Goal: Information Seeking & Learning: Find specific fact

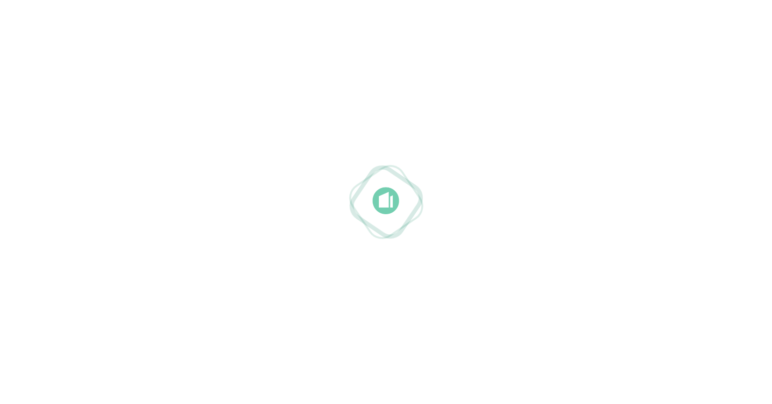
drag, startPoint x: 528, startPoint y: 235, endPoint x: 556, endPoint y: 262, distance: 39.3
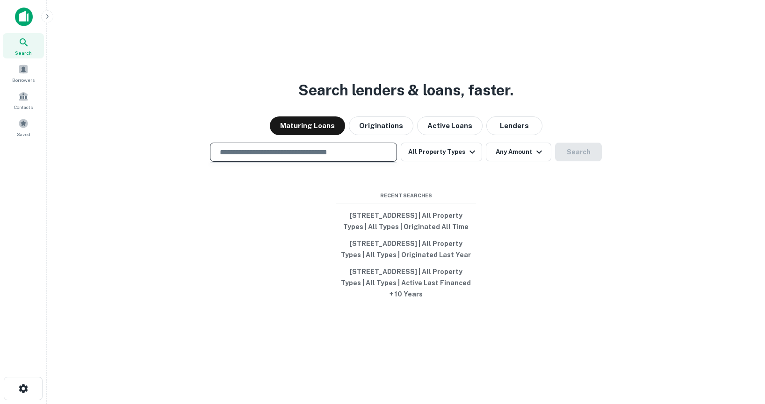
click at [264, 147] on input "text" at bounding box center [303, 152] width 179 height 11
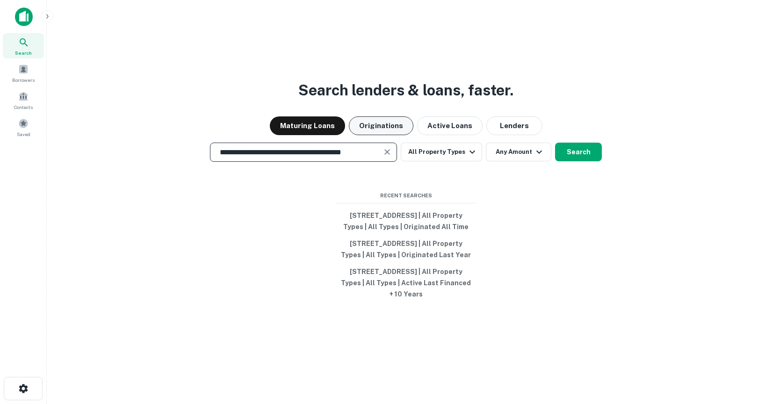
type input "**********"
click at [388, 116] on button "Originations" at bounding box center [381, 125] width 65 height 19
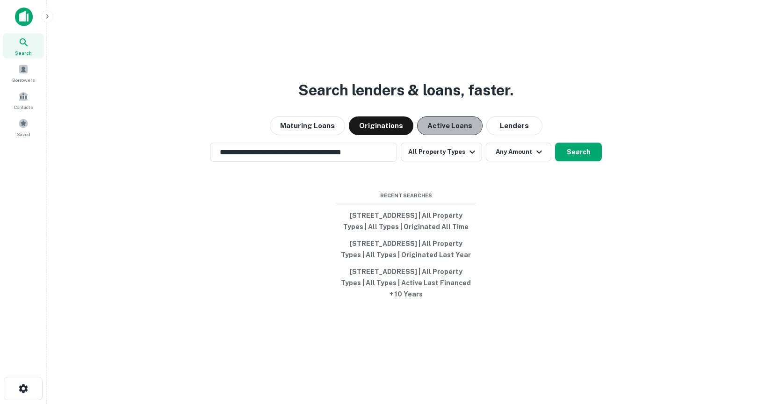
click at [446, 116] on button "Active Loans" at bounding box center [449, 125] width 65 height 19
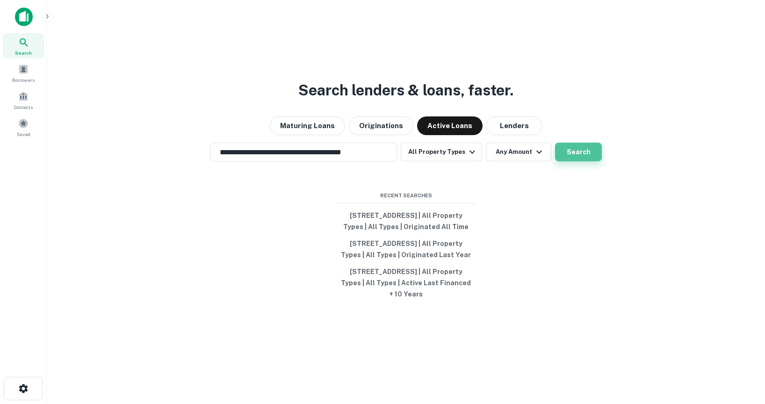
click at [575, 143] on button "Search" at bounding box center [578, 152] width 47 height 19
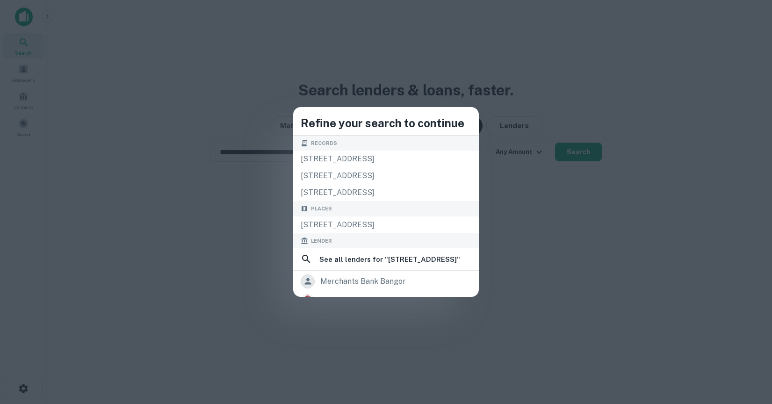
click at [415, 234] on div "Lender" at bounding box center [386, 240] width 186 height 15
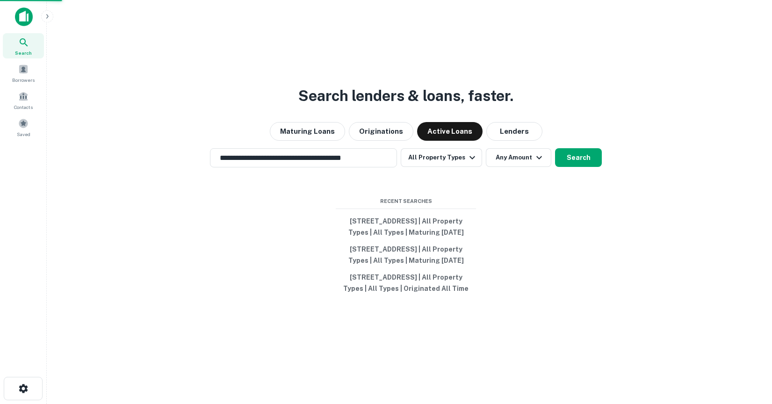
click at [415, 224] on div "[STREET_ADDRESS]" at bounding box center [386, 224] width 186 height 17
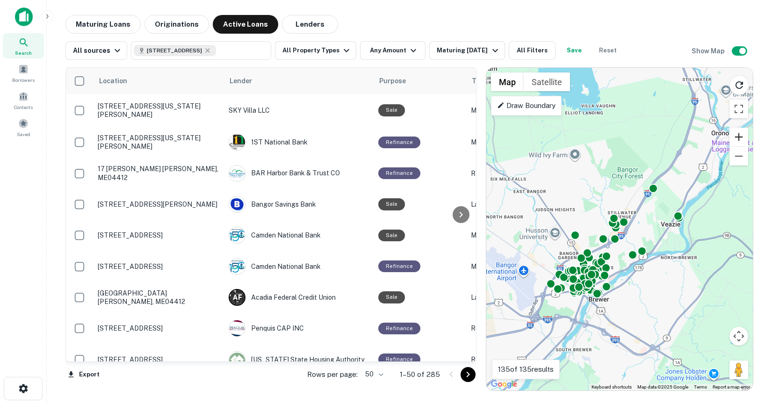
click at [741, 133] on button "Zoom in" at bounding box center [738, 137] width 19 height 19
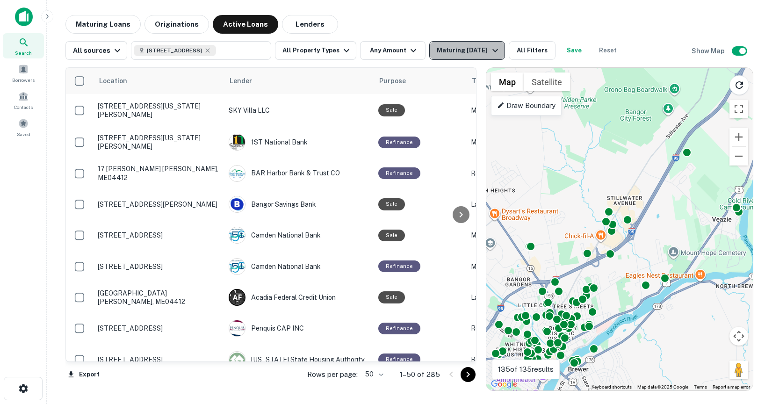
click at [469, 47] on div "Maturing In 1 Year" at bounding box center [469, 50] width 64 height 11
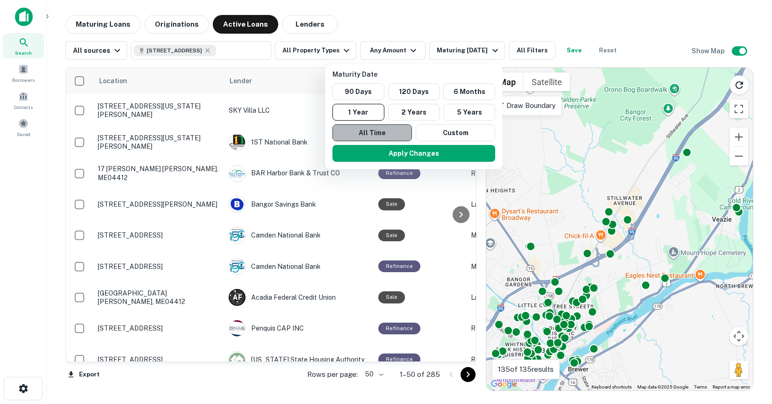
click at [390, 135] on button "All Time" at bounding box center [371, 132] width 79 height 17
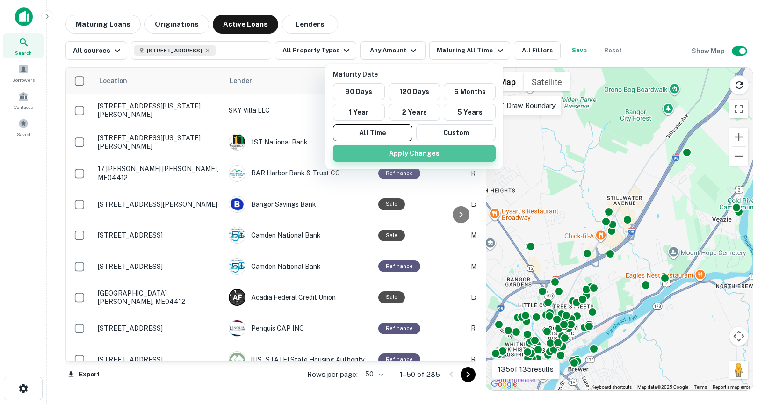
click at [392, 152] on button "Apply Changes" at bounding box center [414, 153] width 163 height 17
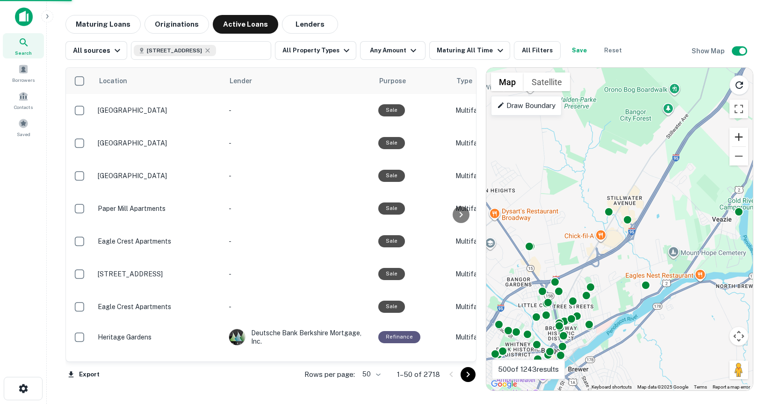
click at [735, 140] on button "Zoom in" at bounding box center [738, 137] width 19 height 19
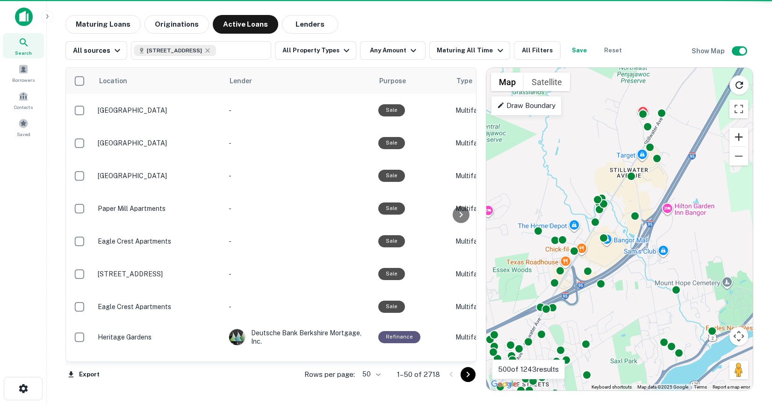
click at [735, 140] on button "Zoom in" at bounding box center [738, 137] width 19 height 19
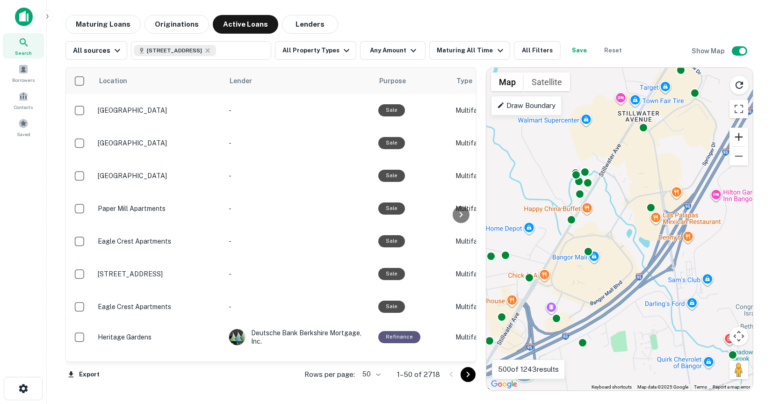
click at [739, 135] on button "Zoom in" at bounding box center [738, 137] width 19 height 19
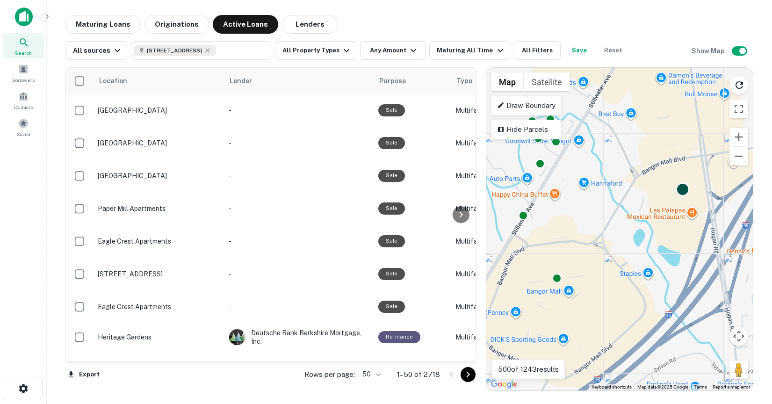
click at [684, 191] on div at bounding box center [683, 190] width 14 height 14
click at [674, 203] on div "To navigate, press the arrow keys. To activate drag with keyboard, press Alt + …" at bounding box center [619, 229] width 266 height 323
click at [681, 190] on div at bounding box center [683, 190] width 14 height 14
click at [740, 134] on button "Zoom in" at bounding box center [738, 137] width 19 height 19
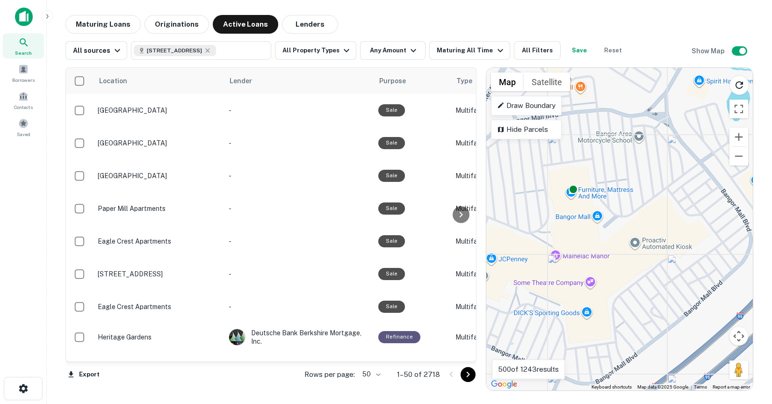
drag, startPoint x: 575, startPoint y: 320, endPoint x: 655, endPoint y: 170, distance: 170.3
click at [655, 170] on div "To activate drag with keyboard, press Alt + Enter. Once in keyboard drag state,…" at bounding box center [619, 229] width 266 height 323
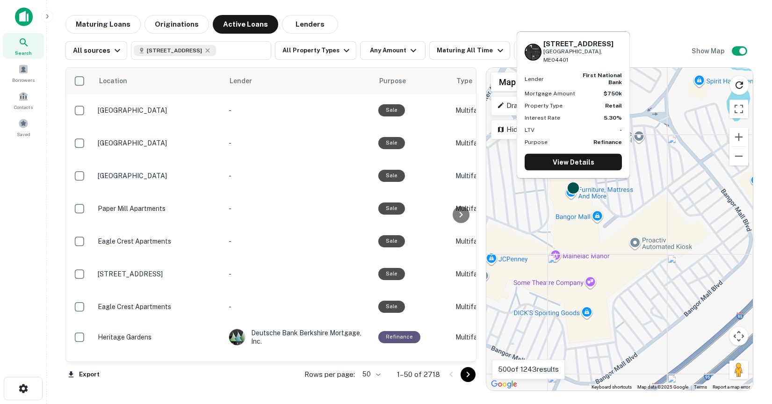
click at [573, 187] on div at bounding box center [574, 188] width 14 height 14
click at [579, 161] on link "View Details" at bounding box center [573, 162] width 97 height 17
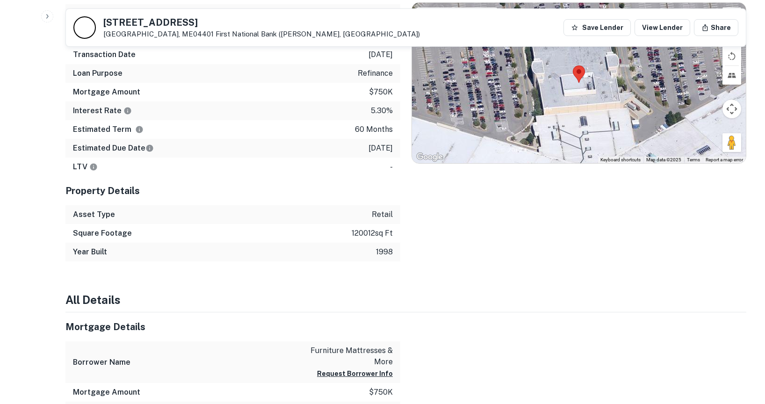
scroll to position [318, 0]
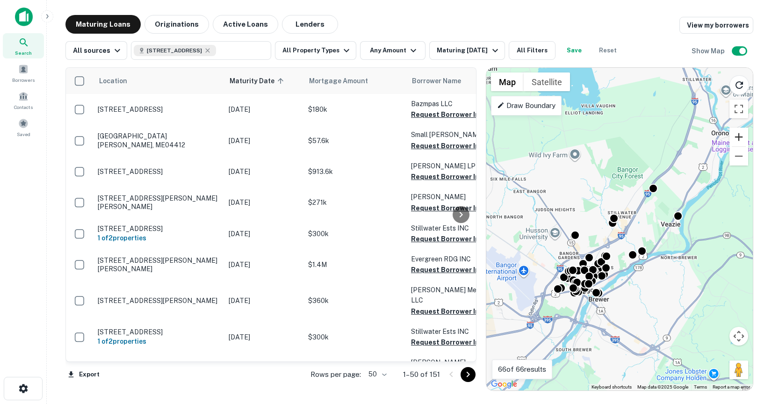
click at [739, 141] on button "Zoom in" at bounding box center [738, 137] width 19 height 19
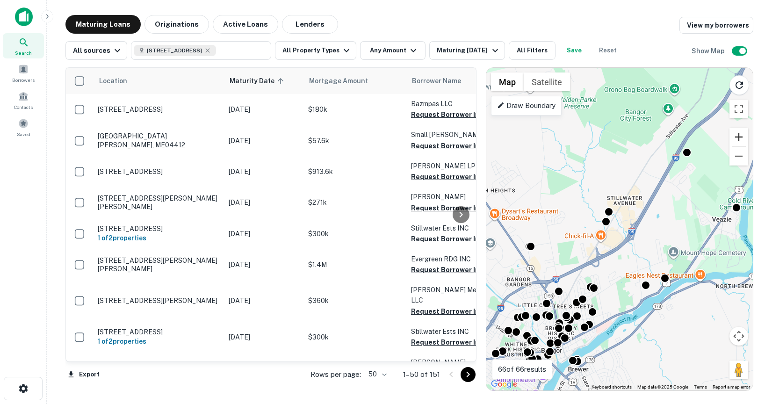
click at [739, 141] on button "Zoom in" at bounding box center [738, 137] width 19 height 19
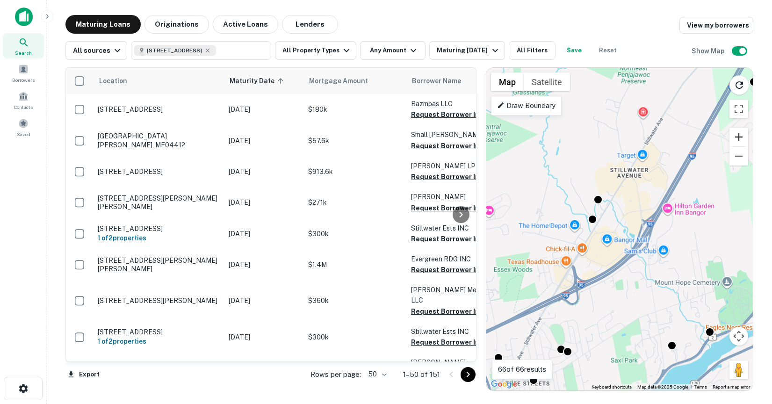
click at [739, 141] on button "Zoom in" at bounding box center [738, 137] width 19 height 19
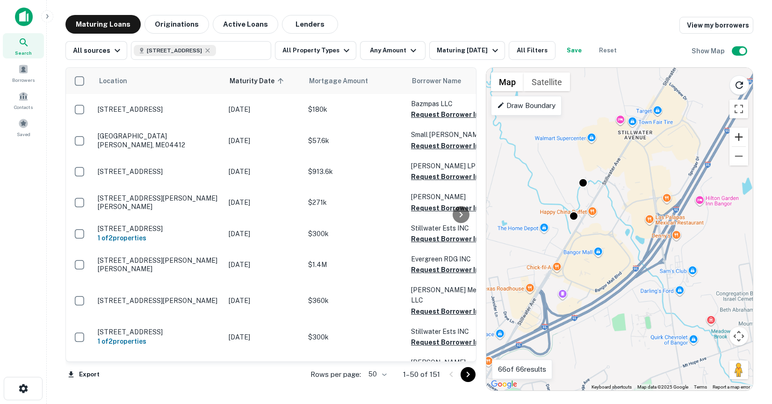
click at [739, 141] on button "Zoom in" at bounding box center [738, 137] width 19 height 19
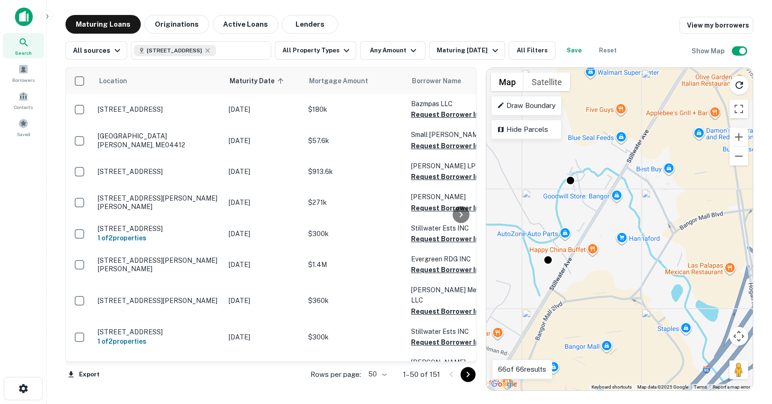
drag, startPoint x: 562, startPoint y: 180, endPoint x: 601, endPoint y: 235, distance: 67.4
click at [601, 235] on div "To activate drag with keyboard, press Alt + Enter. Once in keyboard drag state,…" at bounding box center [619, 229] width 266 height 323
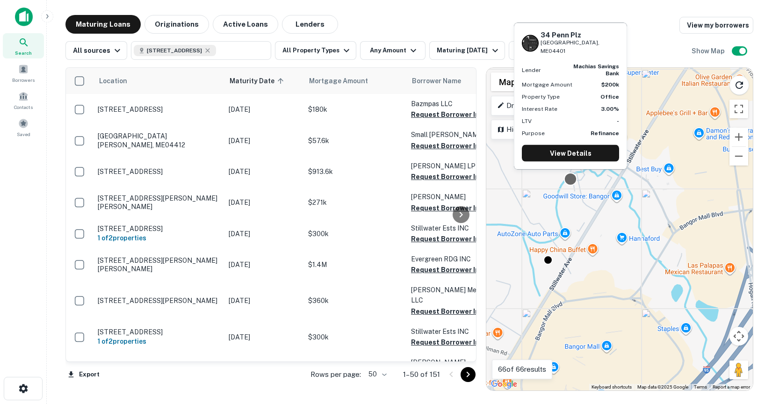
click at [569, 180] on div at bounding box center [571, 180] width 14 height 14
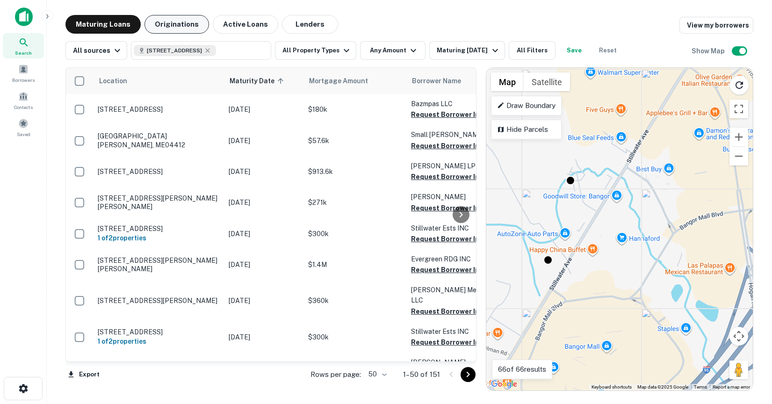
click at [187, 29] on button "Originations" at bounding box center [176, 24] width 65 height 19
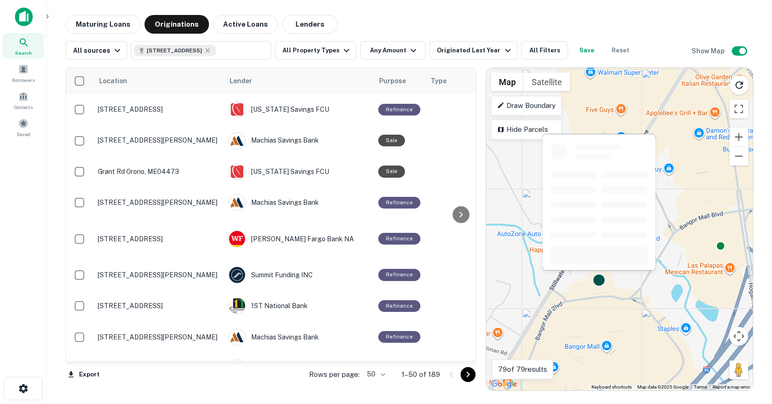
click at [601, 281] on div at bounding box center [599, 280] width 14 height 14
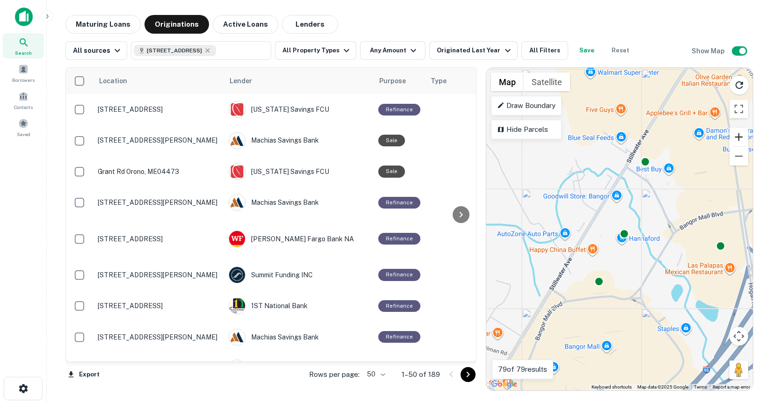
click at [741, 139] on button "Zoom in" at bounding box center [738, 137] width 19 height 19
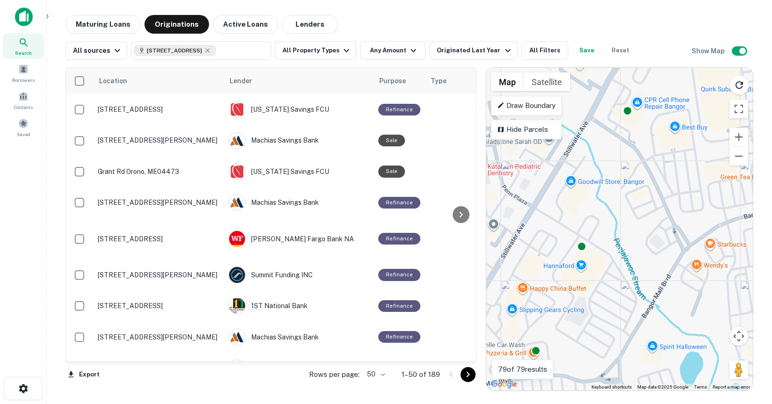
drag, startPoint x: 670, startPoint y: 286, endPoint x: 626, endPoint y: 298, distance: 45.6
click at [626, 298] on div "To activate drag with keyboard, press Alt + Enter. Once in keyboard drag state,…" at bounding box center [619, 229] width 266 height 323
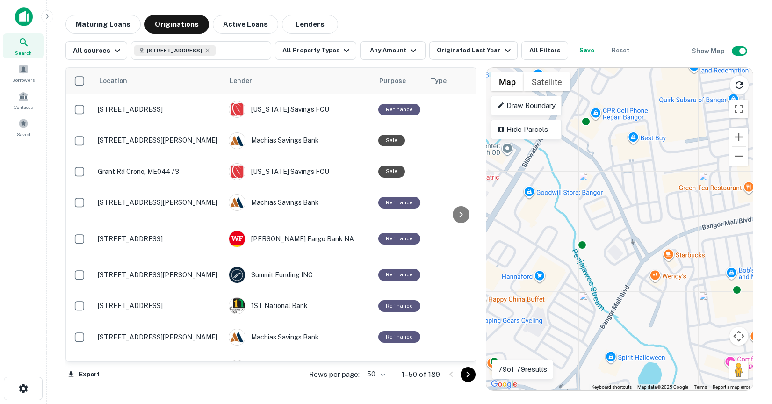
drag, startPoint x: 658, startPoint y: 253, endPoint x: 615, endPoint y: 264, distance: 44.5
click at [615, 264] on div "To activate drag with keyboard, press Alt + Enter. Once in keyboard drag state,…" at bounding box center [619, 229] width 266 height 323
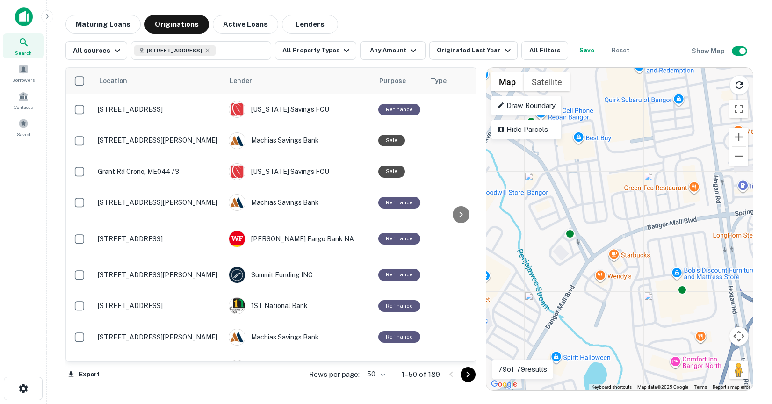
drag, startPoint x: 633, startPoint y: 257, endPoint x: 562, endPoint y: 257, distance: 71.1
click at [562, 257] on div "To activate drag with keyboard, press Alt + Enter. Once in keyboard drag state,…" at bounding box center [619, 229] width 266 height 323
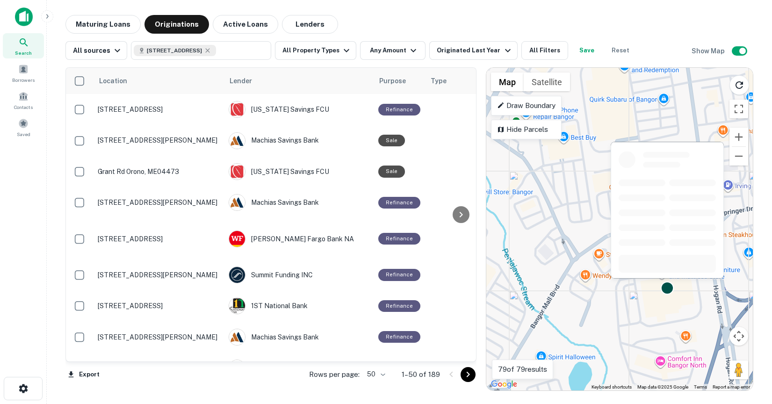
click at [669, 289] on div at bounding box center [668, 288] width 14 height 14
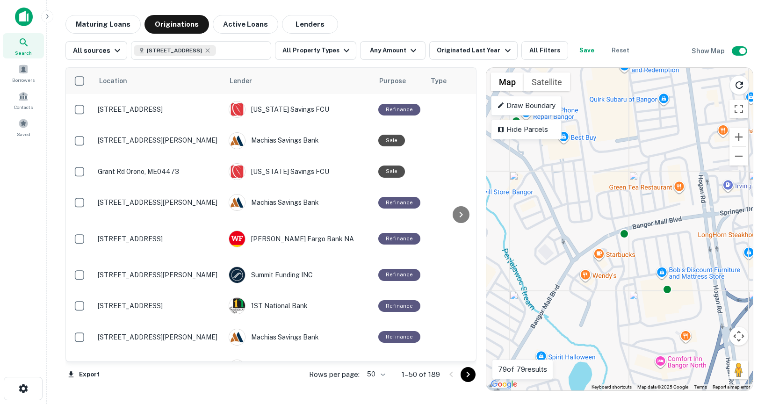
drag, startPoint x: 669, startPoint y: 266, endPoint x: 695, endPoint y: 1, distance: 265.9
click at [471, 45] on div "Originated Last Year" at bounding box center [475, 50] width 76 height 11
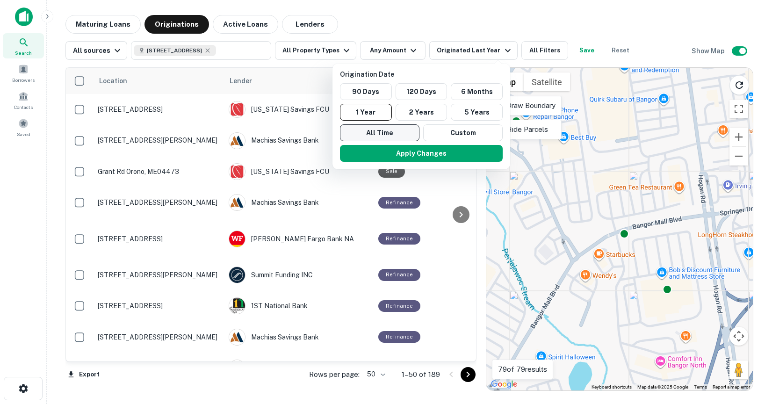
click at [386, 126] on button "All Time" at bounding box center [379, 132] width 79 height 17
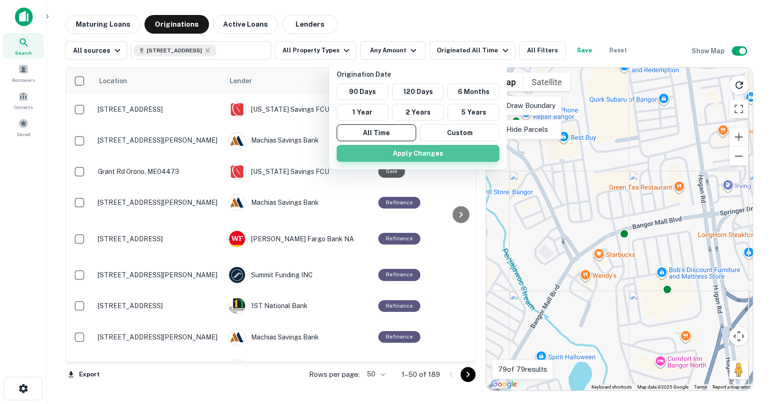
click at [387, 155] on button "Apply Changes" at bounding box center [418, 153] width 163 height 17
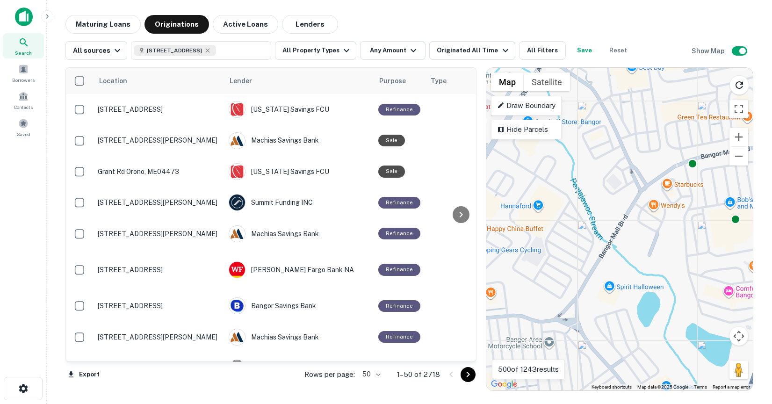
drag, startPoint x: 530, startPoint y: 272, endPoint x: 630, endPoint y: 160, distance: 149.6
click at [630, 160] on div "To activate drag with keyboard, press Alt + Enter. Once in keyboard drag state,…" at bounding box center [619, 229] width 266 height 323
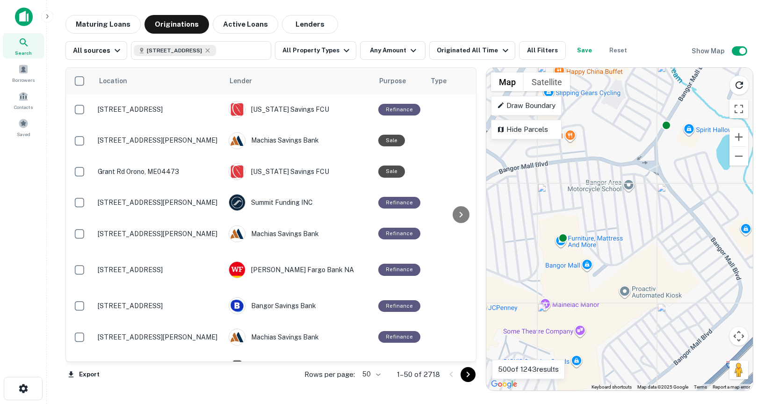
drag, startPoint x: 561, startPoint y: 281, endPoint x: 607, endPoint y: 165, distance: 123.6
click at [607, 165] on div "To activate drag with keyboard, press Alt + Enter. Once in keyboard drag state,…" at bounding box center [619, 229] width 266 height 323
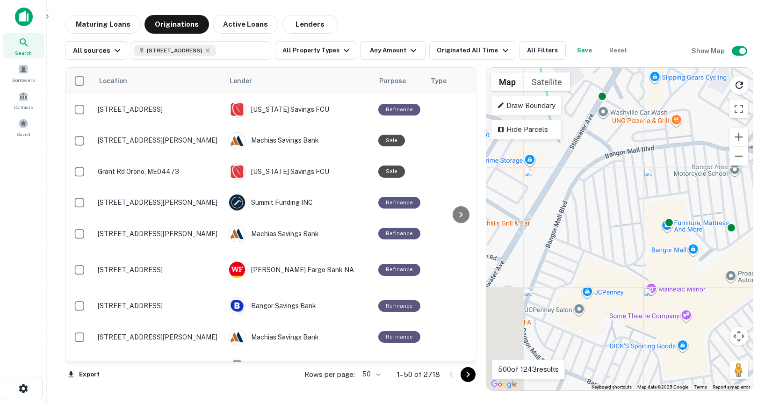
drag, startPoint x: 537, startPoint y: 312, endPoint x: 646, endPoint y: 302, distance: 109.9
click at [647, 302] on div "To activate drag with keyboard, press Alt + Enter. Once in keyboard drag state,…" at bounding box center [619, 229] width 266 height 323
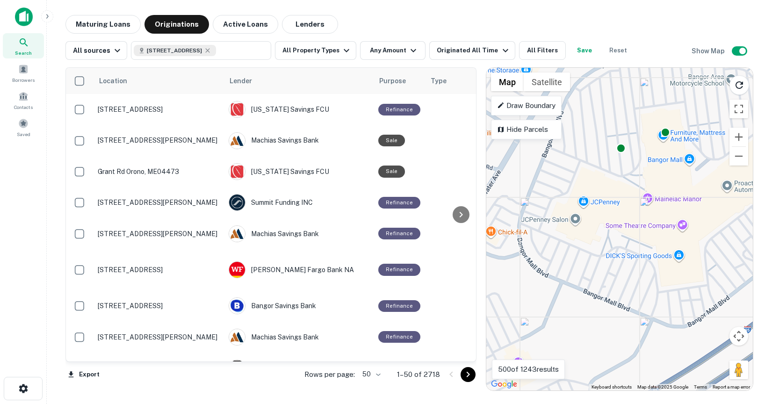
drag, startPoint x: 590, startPoint y: 339, endPoint x: 586, endPoint y: 254, distance: 85.6
click at [586, 254] on div "To activate drag with keyboard, press Alt + Enter. Once in keyboard drag state,…" at bounding box center [619, 229] width 266 height 323
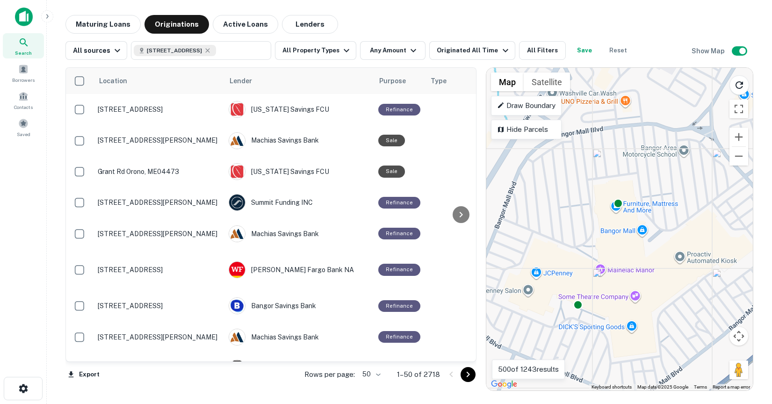
drag, startPoint x: 607, startPoint y: 262, endPoint x: 544, endPoint y: 364, distance: 120.0
click at [544, 364] on div "← Move left → Move right ↑ Move up ↓ Move down + Zoom in - Zoom out Home Jump l…" at bounding box center [619, 229] width 266 height 323
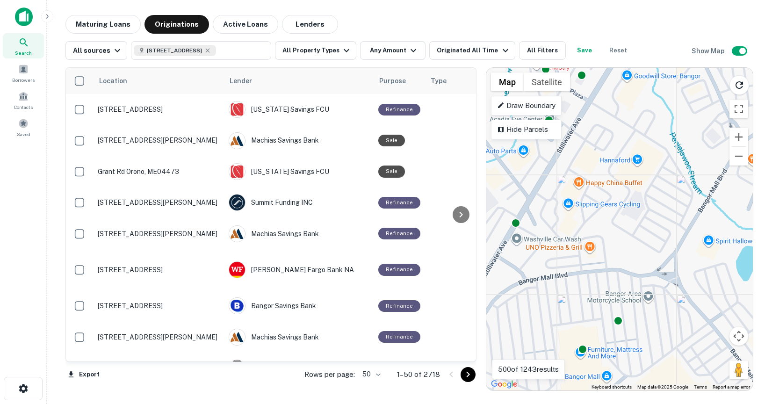
drag, startPoint x: 643, startPoint y: 162, endPoint x: 637, endPoint y: 249, distance: 87.6
click at [637, 249] on div "To activate drag with keyboard, press Alt + Enter. Once in keyboard drag state,…" at bounding box center [619, 229] width 266 height 323
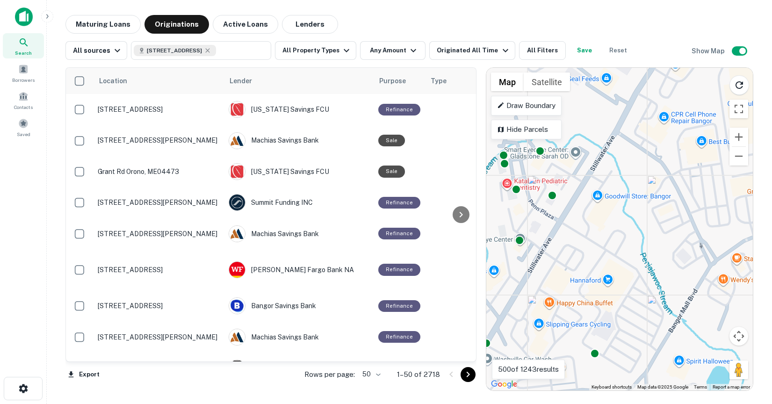
drag, startPoint x: 653, startPoint y: 208, endPoint x: 623, endPoint y: 341, distance: 136.0
click at [623, 341] on div "To activate drag with keyboard, press Alt + Enter. Once in keyboard drag state,…" at bounding box center [619, 229] width 266 height 323
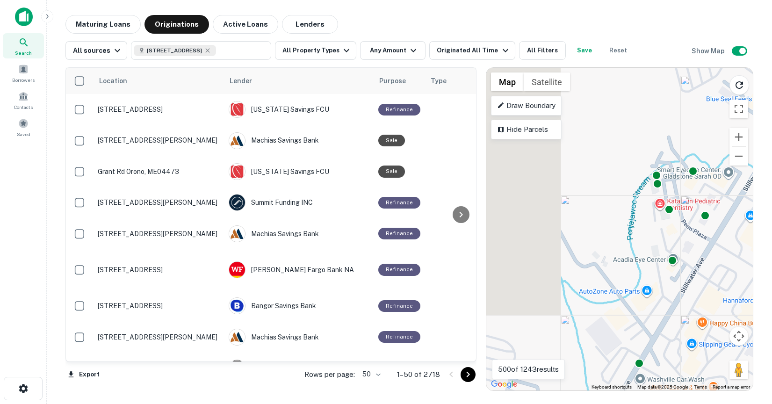
drag, startPoint x: 622, startPoint y: 248, endPoint x: 809, endPoint y: 238, distance: 187.8
click at [771, 238] on html "Search Borrowers Contacts Saved Maturing Loans Originations Active Loans Lender…" at bounding box center [386, 202] width 772 height 404
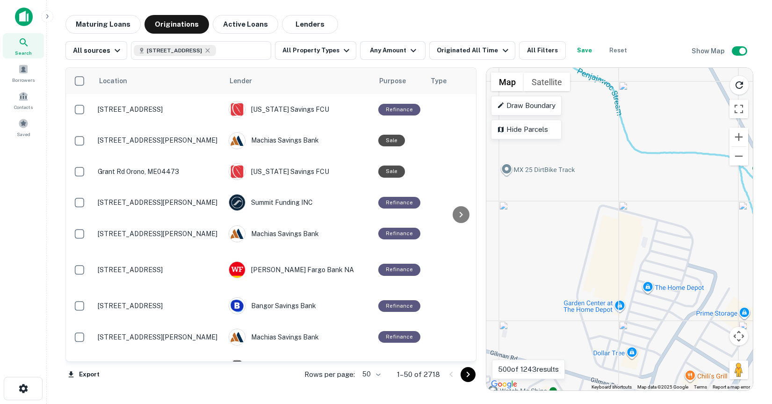
drag, startPoint x: 557, startPoint y: 283, endPoint x: 687, endPoint y: 217, distance: 146.1
click at [687, 217] on div "To activate drag with keyboard, press Alt + Enter. Once in keyboard drag state,…" at bounding box center [619, 229] width 266 height 323
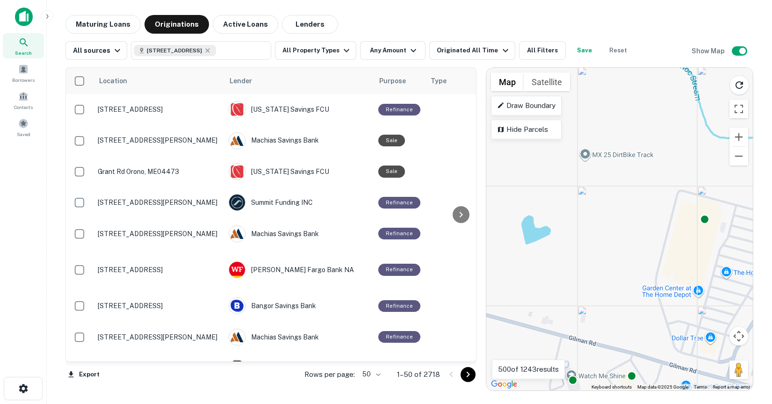
drag, startPoint x: 588, startPoint y: 265, endPoint x: 747, endPoint y: 243, distance: 160.4
click at [747, 243] on div "To activate drag with keyboard, press Alt + Enter. Once in keyboard drag state,…" at bounding box center [619, 229] width 266 height 323
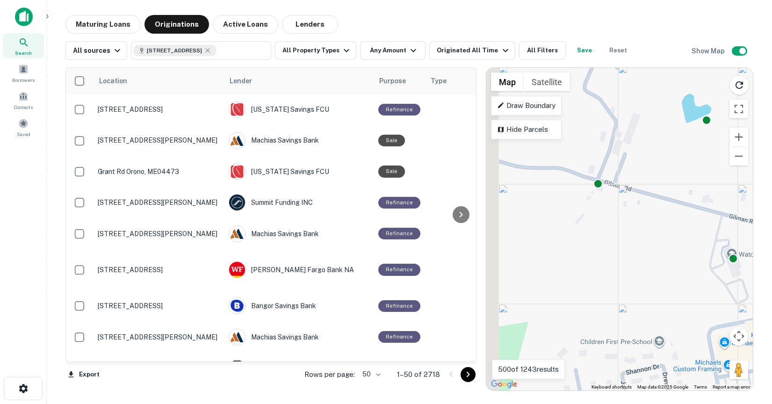
drag, startPoint x: 623, startPoint y: 238, endPoint x: 708, endPoint y: 123, distance: 142.8
click at [708, 123] on div "To activate drag with keyboard, press Alt + Enter. Once in keyboard drag state,…" at bounding box center [619, 229] width 266 height 323
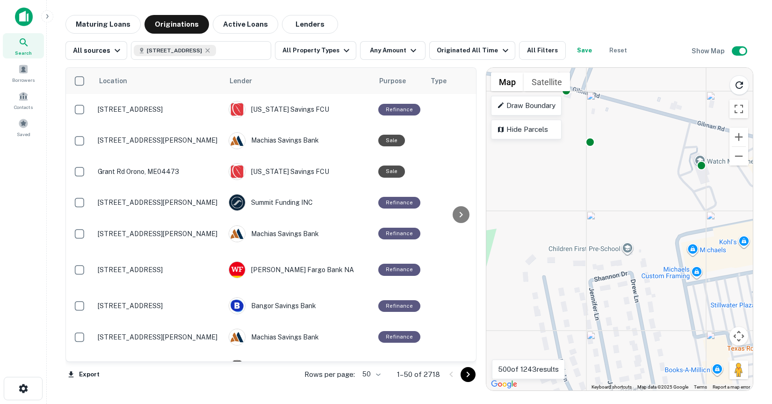
drag, startPoint x: 619, startPoint y: 310, endPoint x: 568, endPoint y: 209, distance: 113.9
click at [568, 209] on div "To activate drag with keyboard, press Alt + Enter. Once in keyboard drag state,…" at bounding box center [619, 229] width 266 height 323
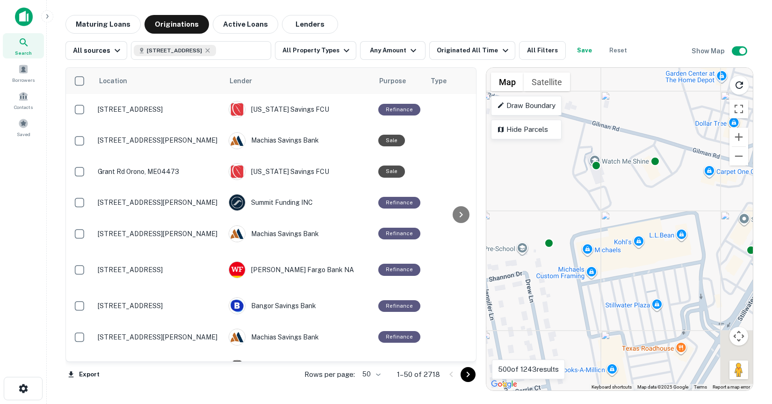
drag, startPoint x: 652, startPoint y: 196, endPoint x: 522, endPoint y: 208, distance: 130.5
click at [522, 208] on div "To activate drag with keyboard, press Alt + Enter. Once in keyboard drag state,…" at bounding box center [619, 229] width 266 height 323
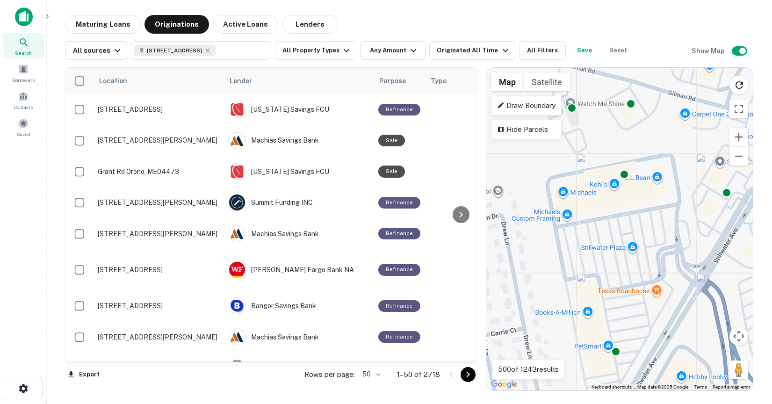
drag, startPoint x: 583, startPoint y: 209, endPoint x: 584, endPoint y: 145, distance: 63.1
click at [584, 145] on div "To activate drag with keyboard, press Alt + Enter. Once in keyboard drag state,…" at bounding box center [619, 229] width 266 height 323
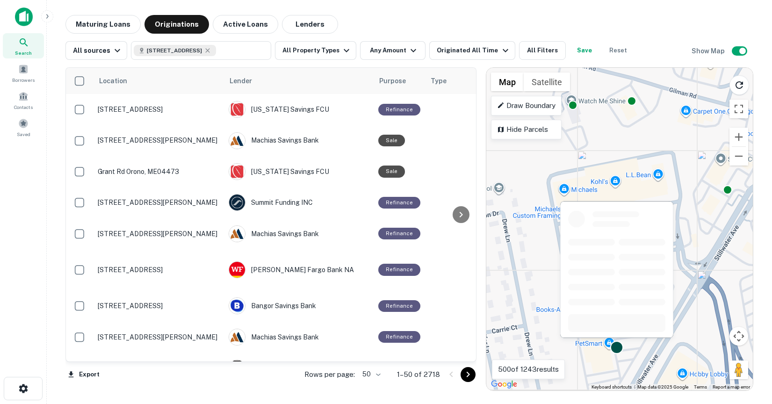
click at [620, 346] on div at bounding box center [617, 348] width 14 height 14
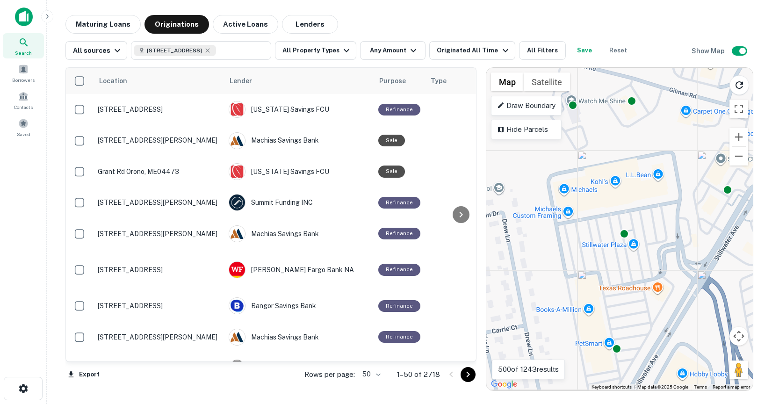
drag, startPoint x: 625, startPoint y: 323, endPoint x: 696, endPoint y: 0, distance: 329.9
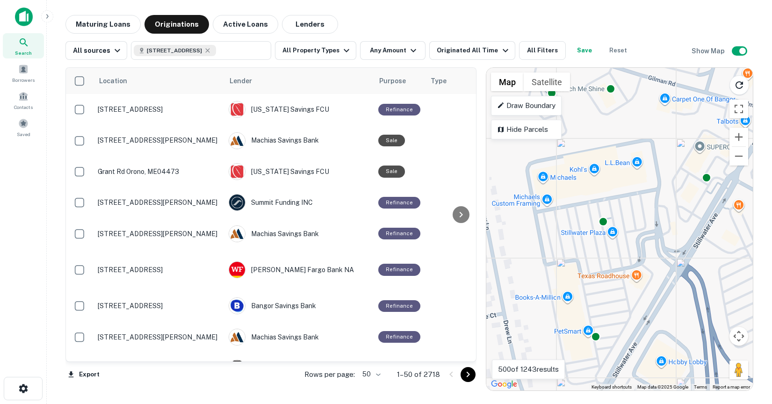
drag, startPoint x: 670, startPoint y: 140, endPoint x: 649, endPoint y: 126, distance: 25.3
click at [649, 126] on div "To activate drag with keyboard, press Alt + Enter. Once in keyboard drag state,…" at bounding box center [619, 229] width 266 height 323
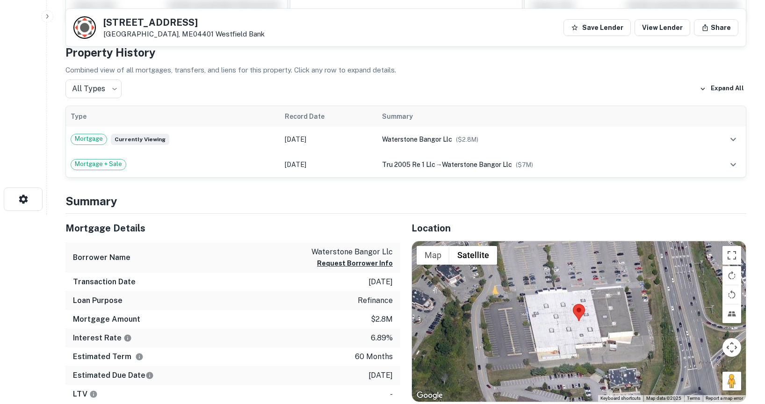
scroll to position [189, 0]
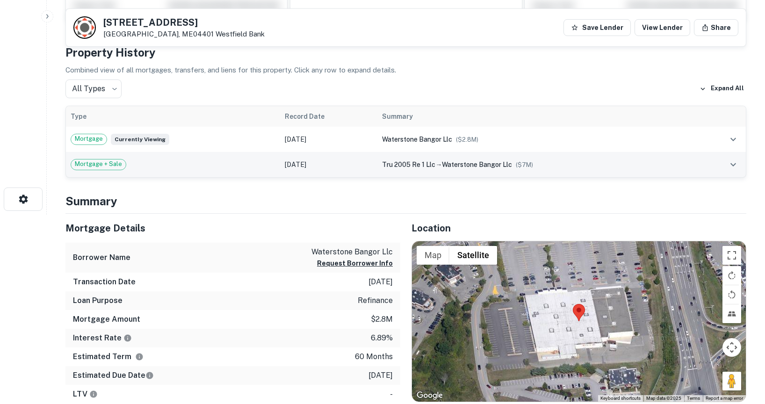
click at [390, 158] on td "tru 2005 re 1 llc → waterstone bangor llc ($ 7M )" at bounding box center [536, 164] width 318 height 25
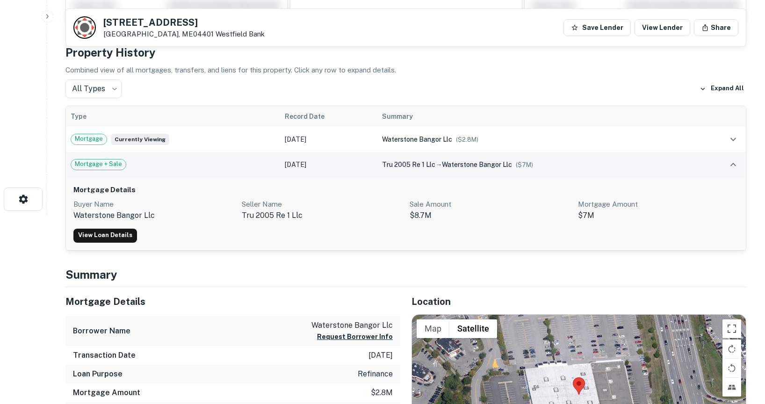
click at [382, 163] on span "tru 2005 re 1 llc" at bounding box center [408, 164] width 53 height 7
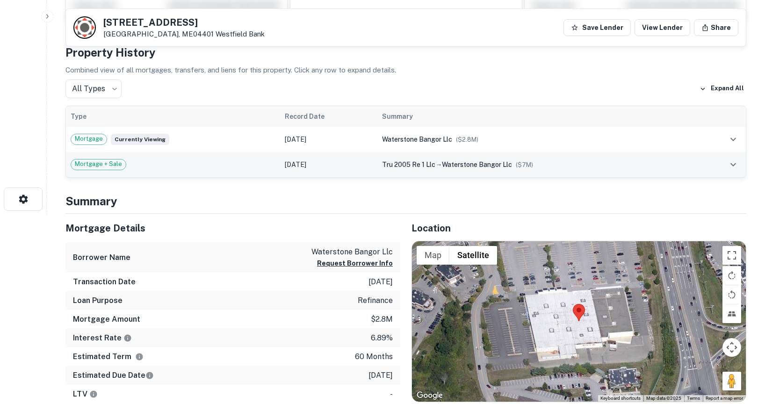
click at [382, 163] on span "tru 2005 re 1 llc" at bounding box center [408, 164] width 53 height 7
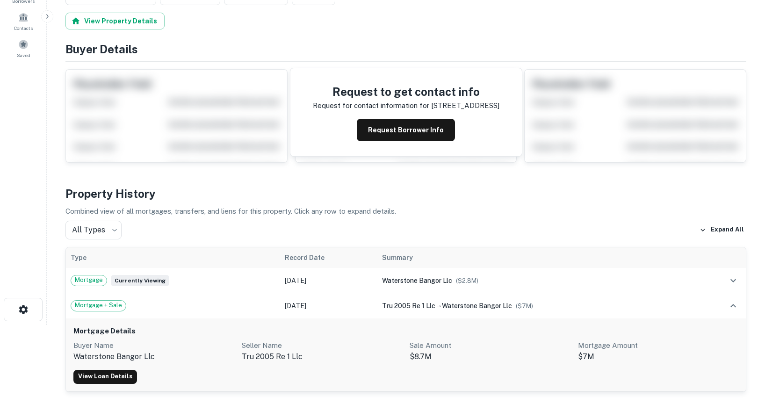
scroll to position [102, 0]
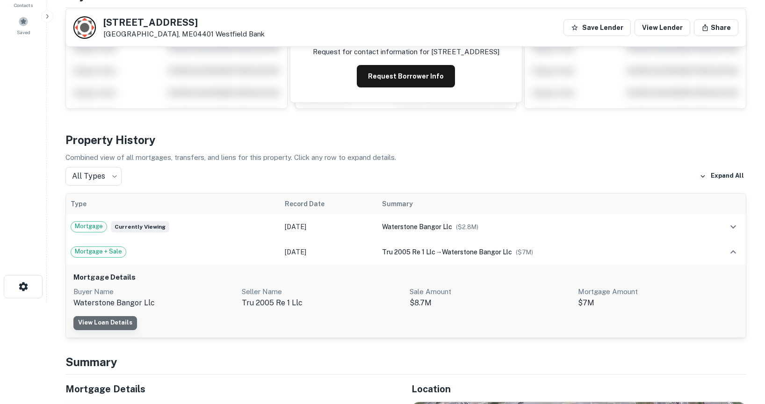
click at [106, 322] on link "View Loan Details" at bounding box center [105, 323] width 64 height 14
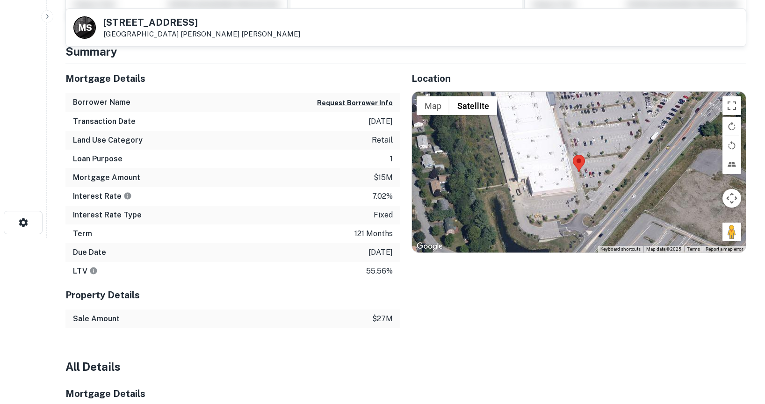
scroll to position [171, 0]
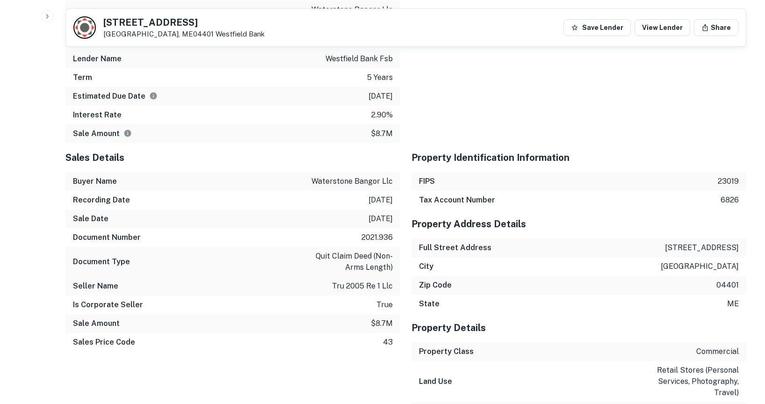
scroll to position [781, 0]
